Goal: Transaction & Acquisition: Purchase product/service

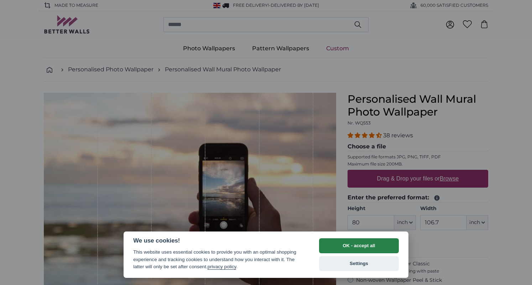
click at [363, 243] on button "OK - accept all" at bounding box center [359, 245] width 80 height 15
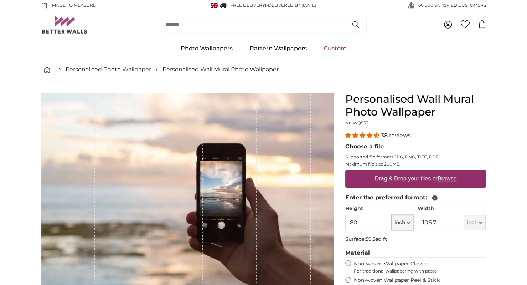
click at [408, 221] on icon "button" at bounding box center [408, 223] width 4 height 4
click at [400, 241] on link "Centimeter (cm)" at bounding box center [402, 240] width 63 height 13
type input "203.2"
type input "271.1"
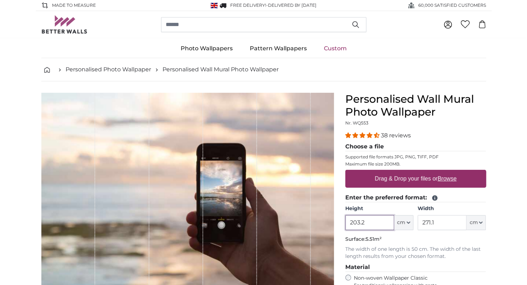
click at [366, 223] on input "203.2" at bounding box center [369, 222] width 49 height 15
type input "2"
type input "115"
click at [436, 218] on input "271.1" at bounding box center [442, 222] width 49 height 15
type input "2"
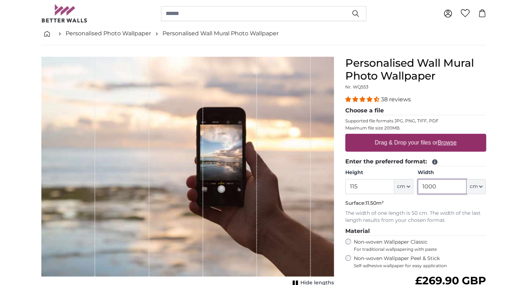
scroll to position [35, 0]
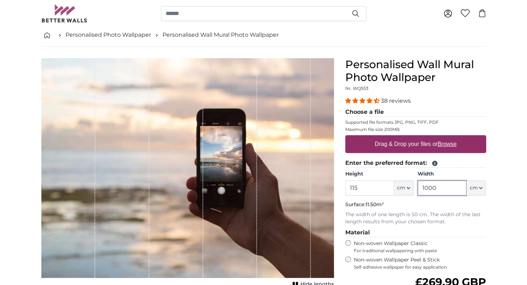
type input "1000"
click at [410, 143] on label "Drag & Drop your files or Browse" at bounding box center [415, 144] width 87 height 14
click at [410, 137] on input "Drag & Drop your files or Browse" at bounding box center [415, 136] width 141 height 2
type input "**********"
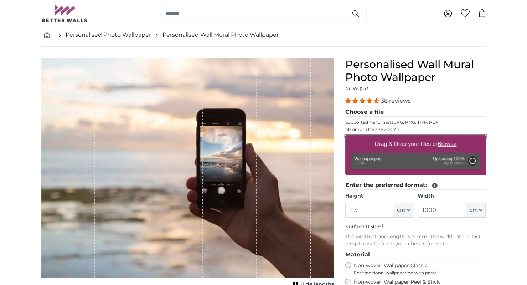
type input "200"
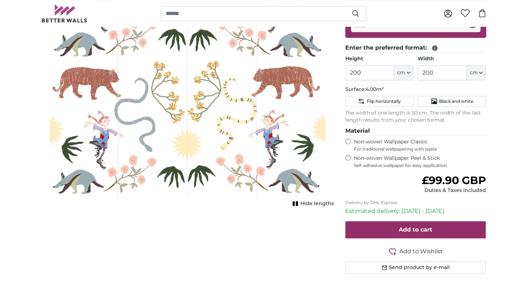
scroll to position [172, 0]
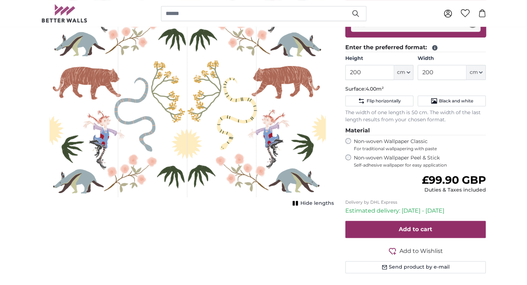
click at [296, 202] on rect "1 of 1" at bounding box center [297, 203] width 2 height 5
click at [296, 202] on icon "1 of 1" at bounding box center [292, 202] width 7 height 5
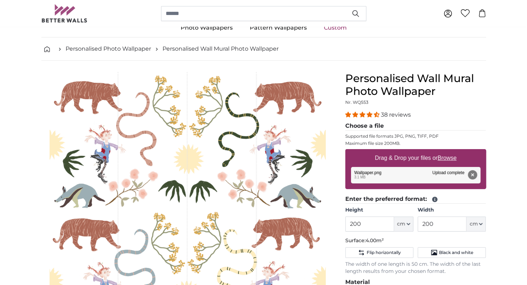
scroll to position [20, 0]
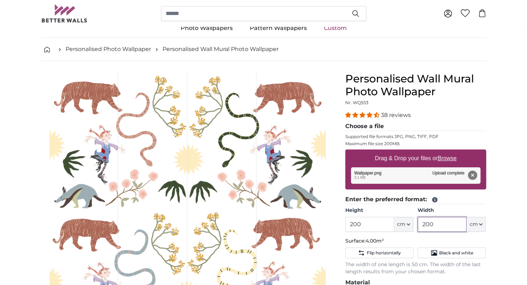
click at [437, 221] on input "200" at bounding box center [442, 224] width 49 height 15
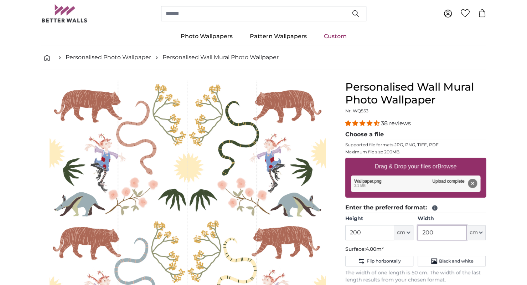
scroll to position [13, 0]
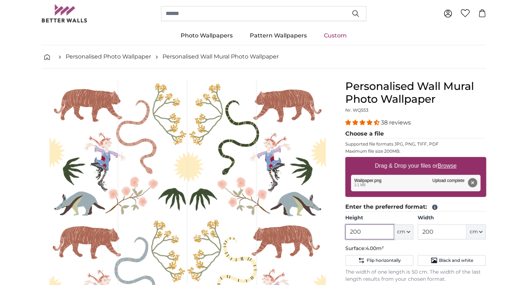
click at [364, 230] on input "200" at bounding box center [369, 231] width 49 height 15
type input "2"
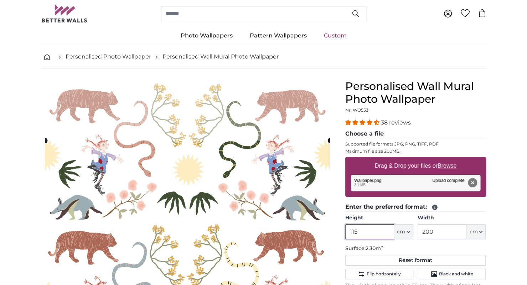
type input "115"
click at [435, 231] on input "200" at bounding box center [442, 231] width 49 height 15
type input "2"
type input "50"
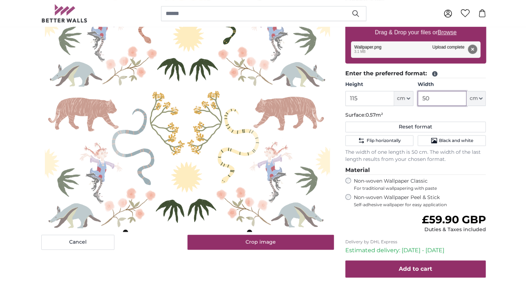
scroll to position [143, 0]
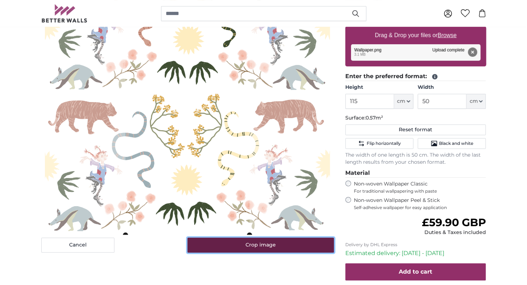
click at [261, 247] on button "Crop image" at bounding box center [260, 244] width 146 height 15
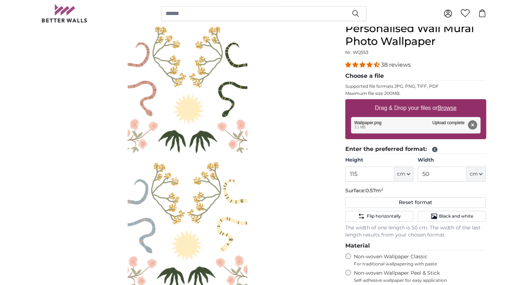
scroll to position [70, 0]
click at [431, 173] on input "50" at bounding box center [442, 174] width 49 height 15
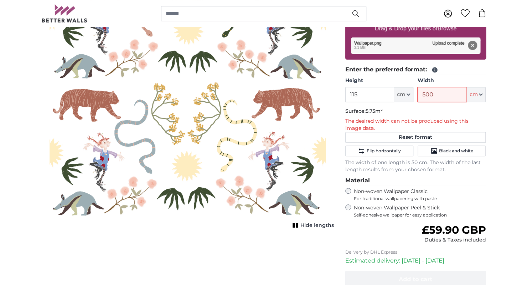
scroll to position [146, 0]
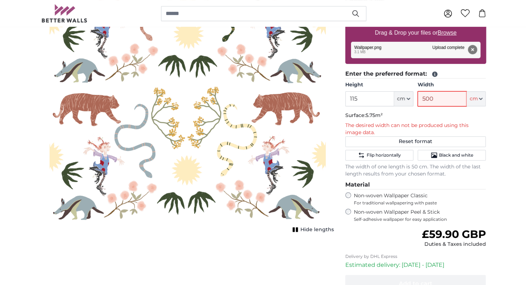
type input "500"
click at [295, 229] on rect "1 of 1" at bounding box center [293, 229] width 2 height 5
click at [295, 229] on rect "1 of 1" at bounding box center [294, 229] width 2 height 5
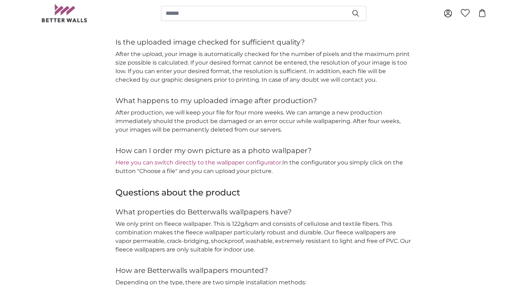
scroll to position [881, 0]
click at [260, 159] on link "Here you can switch directly to the wallpaper configurator." at bounding box center [198, 162] width 167 height 7
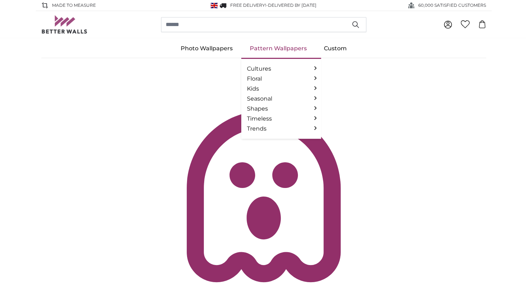
click at [284, 47] on link "Pattern Wallpapers" at bounding box center [278, 48] width 74 height 19
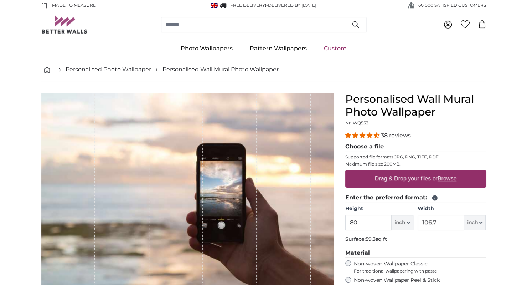
type input "8"
click at [440, 221] on input "106.7" at bounding box center [441, 222] width 46 height 15
click at [407, 221] on icon "button" at bounding box center [408, 223] width 4 height 4
click at [402, 240] on link "Centimeter (cm)" at bounding box center [402, 240] width 63 height 13
type input "203.2"
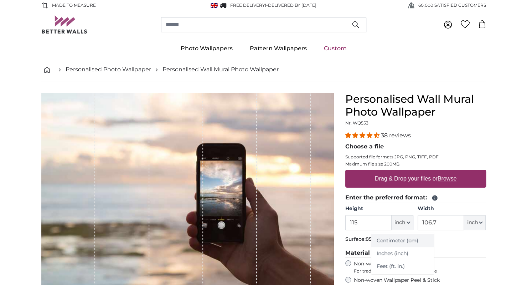
type input "271.1"
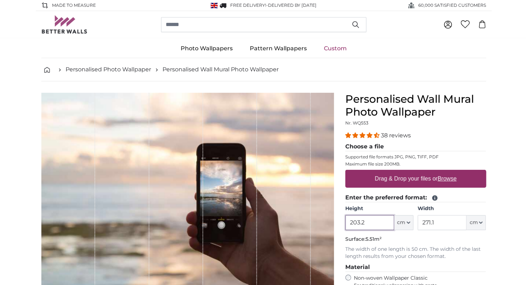
click at [367, 223] on input "203.2" at bounding box center [369, 222] width 49 height 15
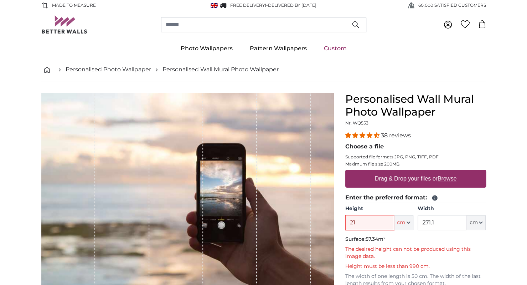
type input "2"
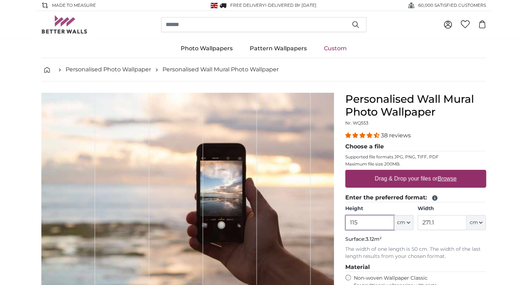
type input "115"
click at [435, 221] on input "271.1" at bounding box center [442, 222] width 49 height 15
type input "2"
type input "50"
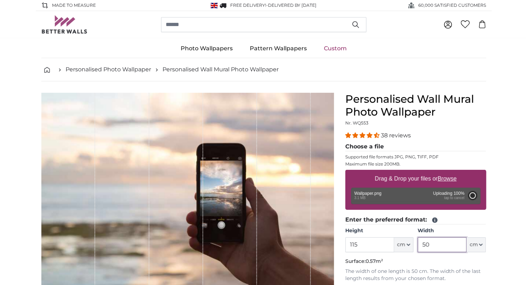
type input "200"
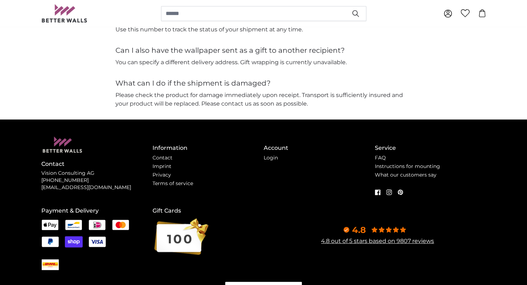
scroll to position [1693, 0]
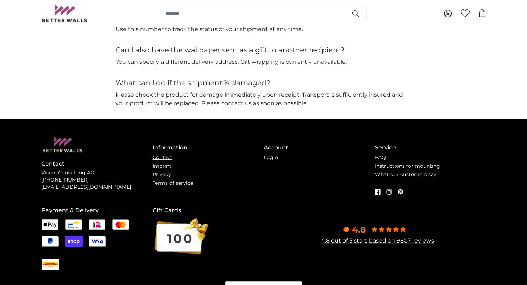
click at [162, 154] on link "Contact" at bounding box center [162, 157] width 20 height 6
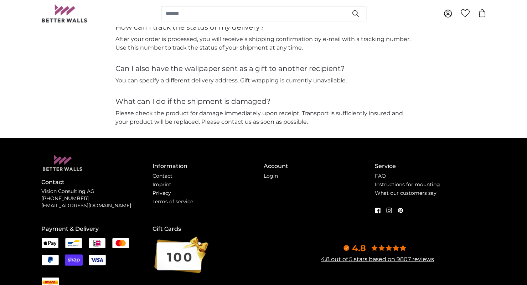
scroll to position [1633, 0]
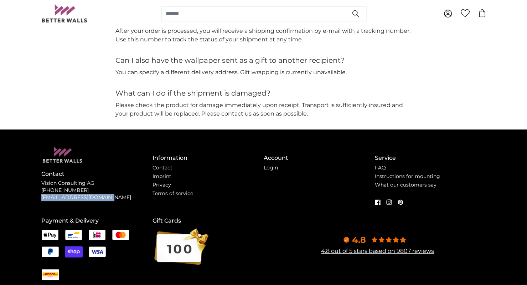
drag, startPoint x: 105, startPoint y: 196, endPoint x: 39, endPoint y: 197, distance: 65.5
click at [39, 197] on div "Contact Vision Consulting AG +49 741 92829809 support@betterwalls.com Informati…" at bounding box center [264, 220] width 456 height 182
copy p "[EMAIL_ADDRESS][DOMAIN_NAME]"
